Goal: Navigation & Orientation: Find specific page/section

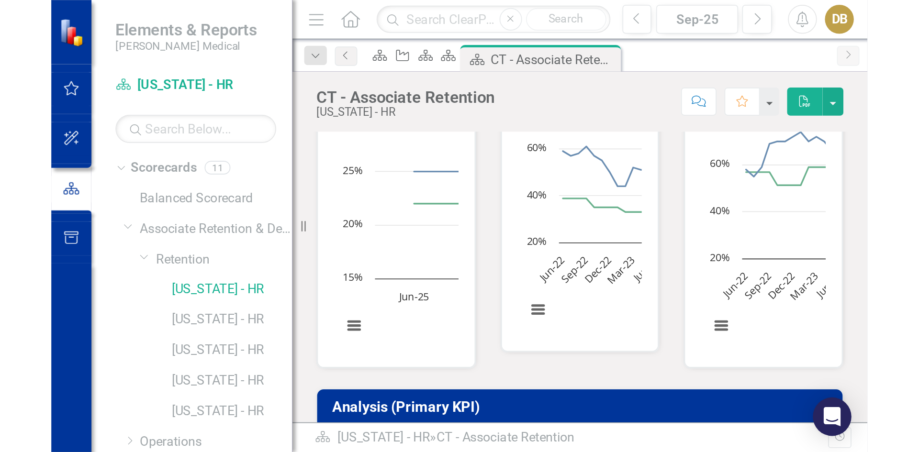
scroll to position [291, 0]
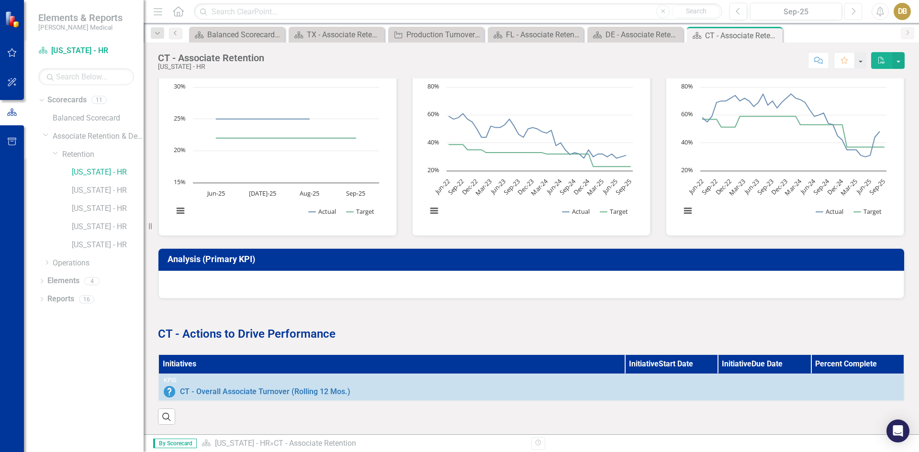
click at [851, 9] on icon "Next" at bounding box center [852, 11] width 5 height 9
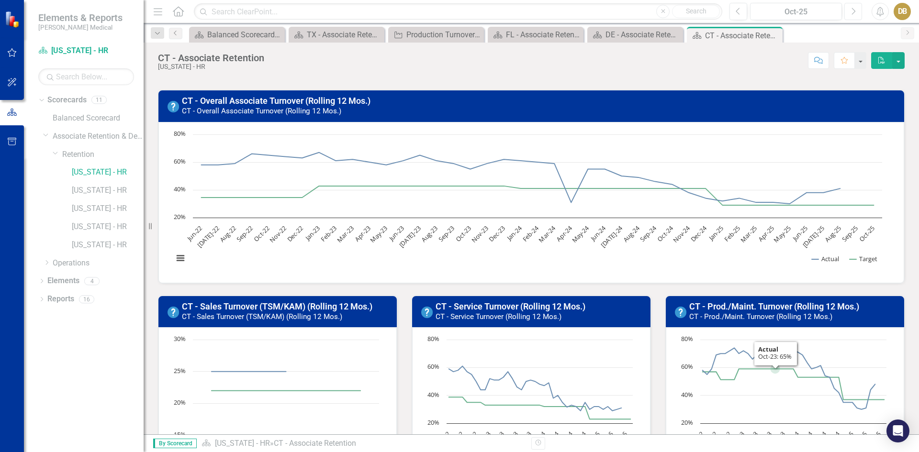
scroll to position [4, 0]
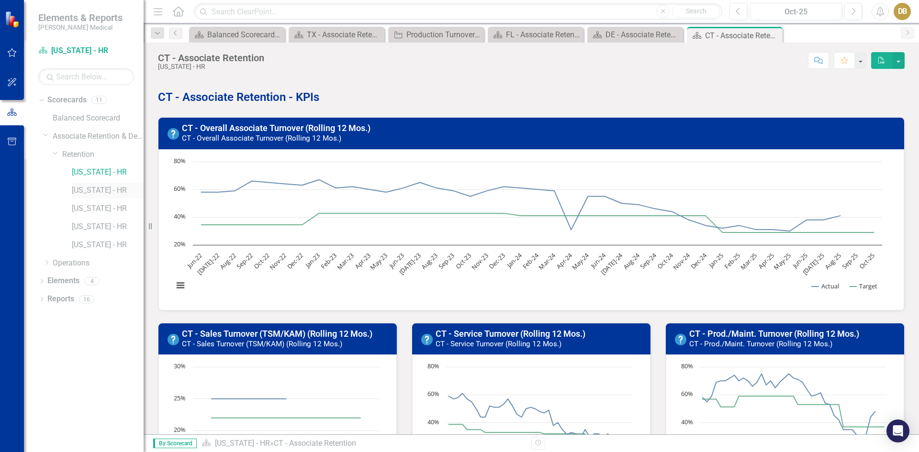
click at [92, 188] on link "[US_STATE] - HR" at bounding box center [108, 190] width 72 height 11
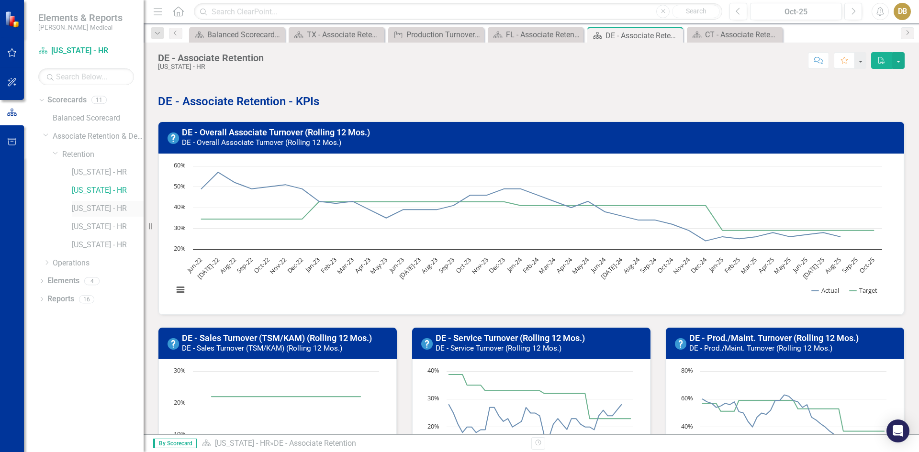
click at [89, 209] on link "[US_STATE] - HR" at bounding box center [108, 208] width 72 height 11
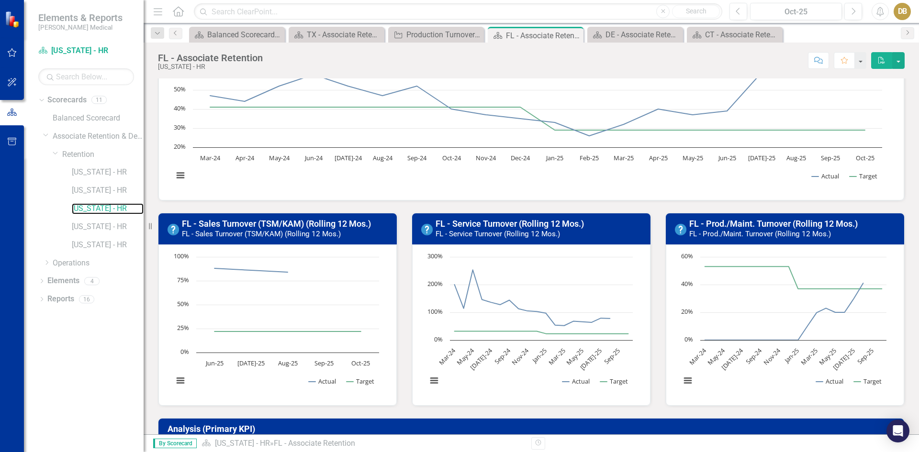
scroll to position [52, 0]
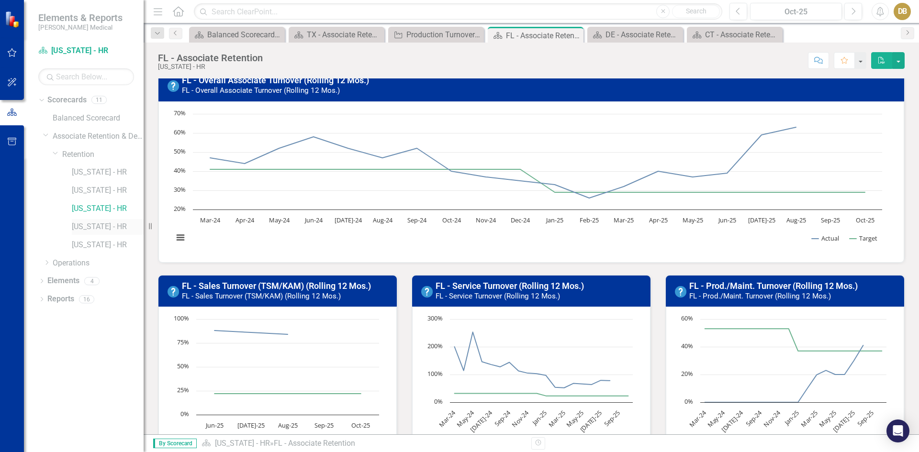
click at [85, 229] on link "[US_STATE] - HR" at bounding box center [108, 227] width 72 height 11
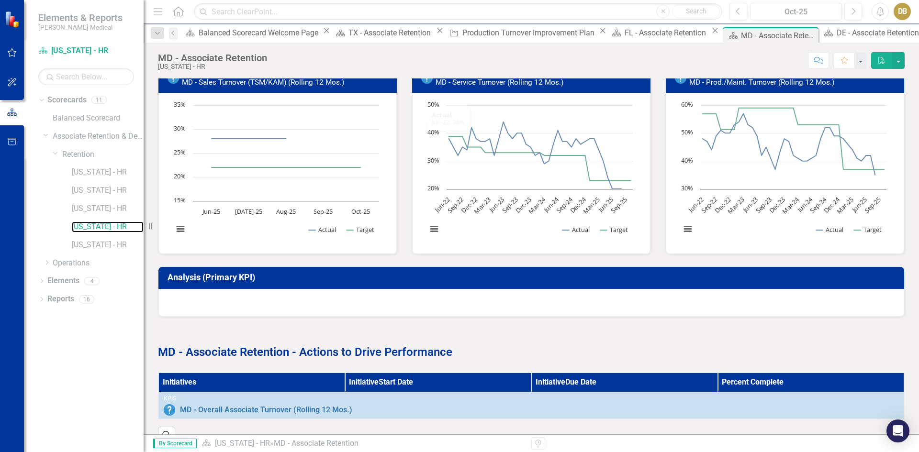
scroll to position [291, 0]
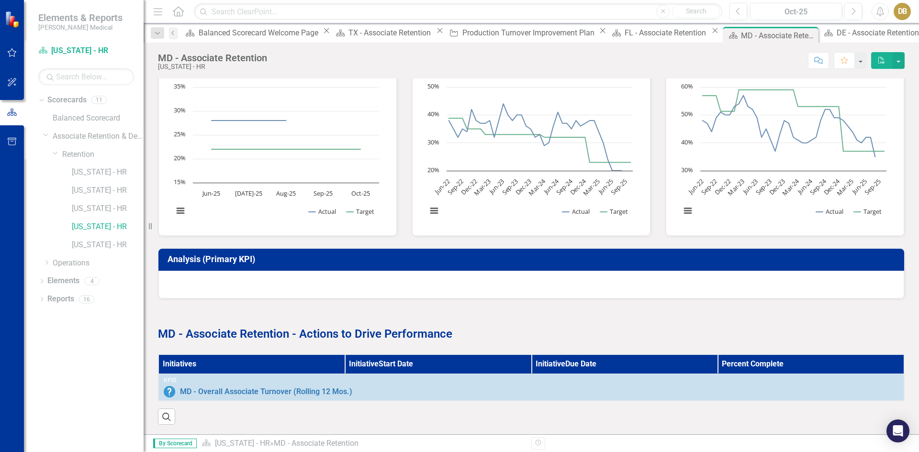
click at [905, 15] on div "DB" at bounding box center [902, 11] width 17 height 17
click at [855, 118] on link "Logout Log Out" at bounding box center [873, 121] width 76 height 18
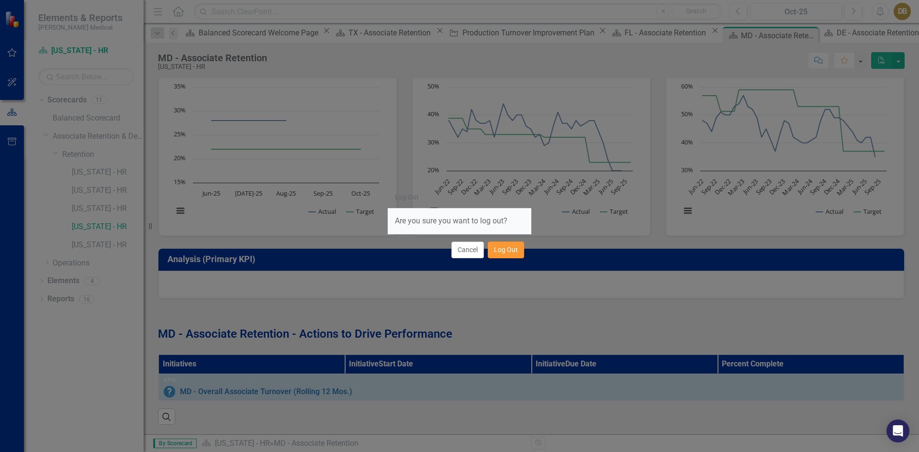
click at [512, 249] on button "Log Out" at bounding box center [506, 250] width 36 height 17
